Goal: Transaction & Acquisition: Download file/media

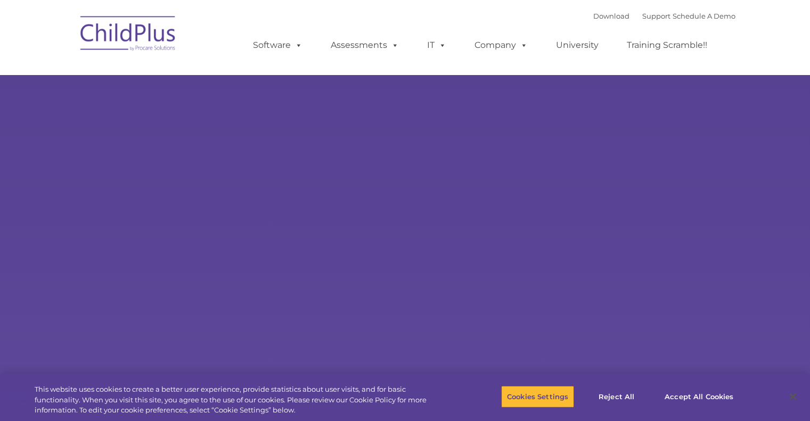
select select "MEDIUM"
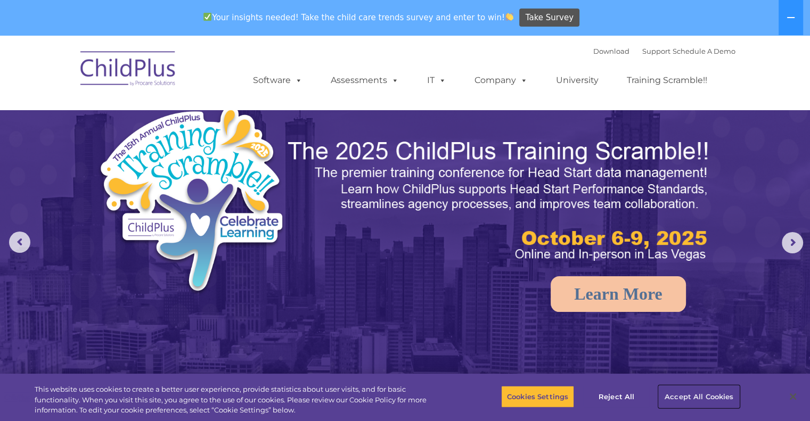
click at [705, 393] on button "Accept All Cookies" at bounding box center [699, 396] width 80 height 22
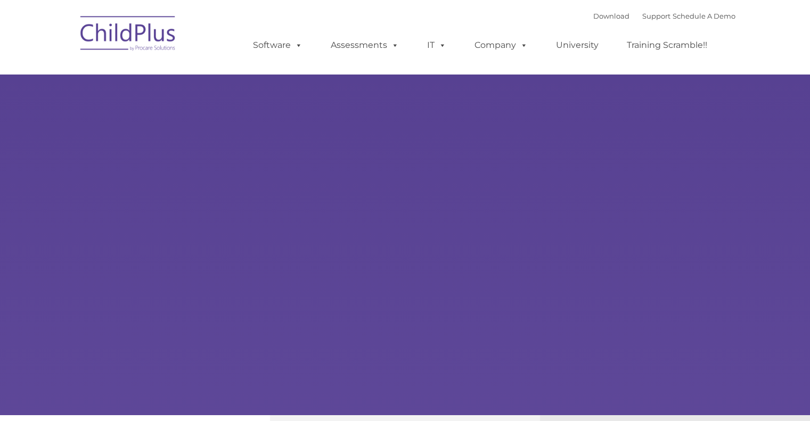
type input ""
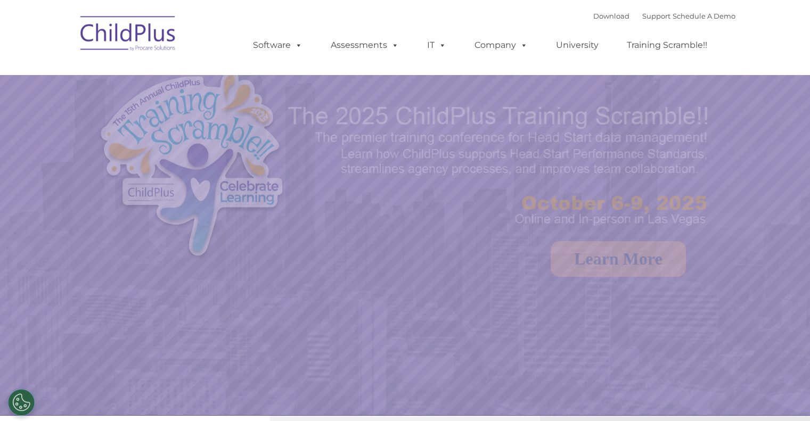
select select "MEDIUM"
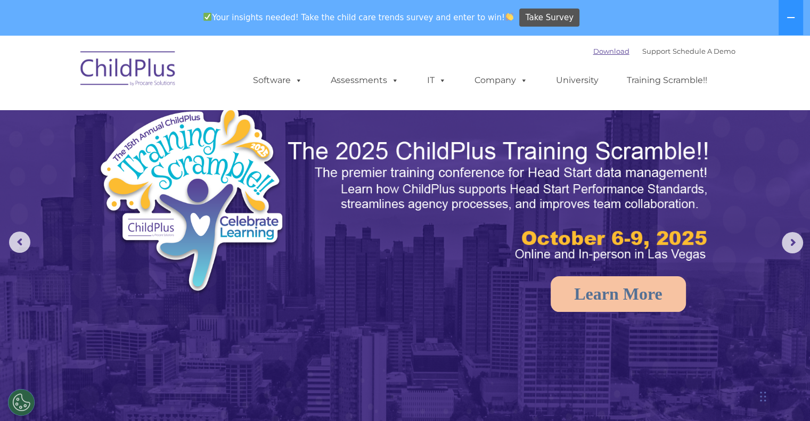
click at [593, 51] on link "Download" at bounding box center [611, 51] width 36 height 9
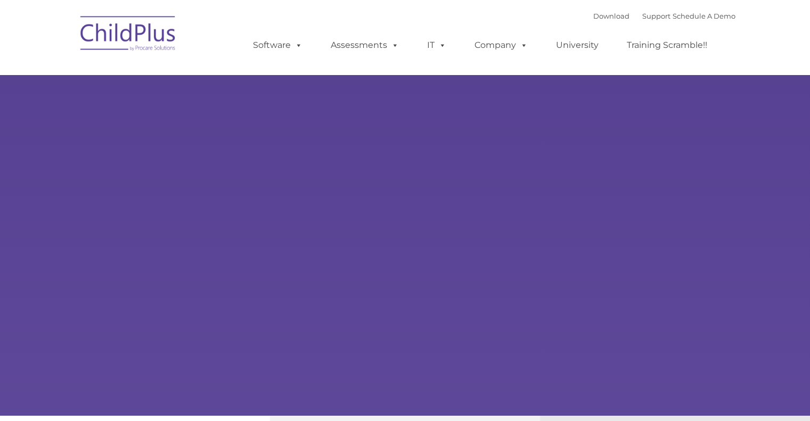
type input ""
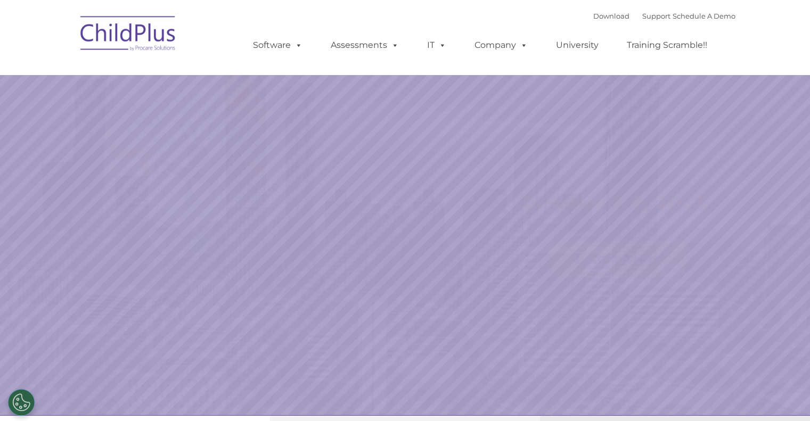
select select "MEDIUM"
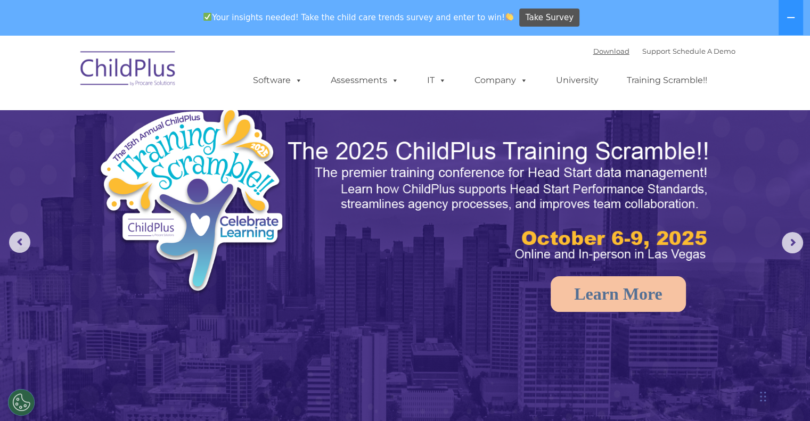
click at [593, 55] on div "Download Support | Schedule A Demo " at bounding box center [664, 51] width 142 height 16
click at [593, 46] on div "Download Support | Schedule A Demo " at bounding box center [664, 51] width 142 height 16
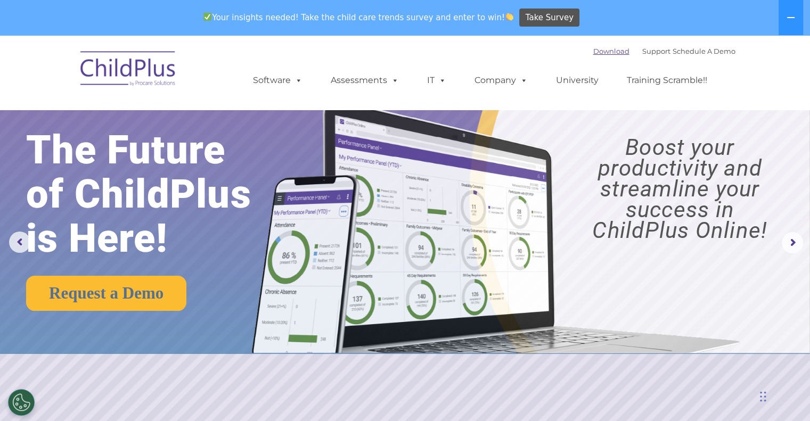
click at [595, 51] on link "Download" at bounding box center [611, 51] width 36 height 9
